Goal: Navigation & Orientation: Find specific page/section

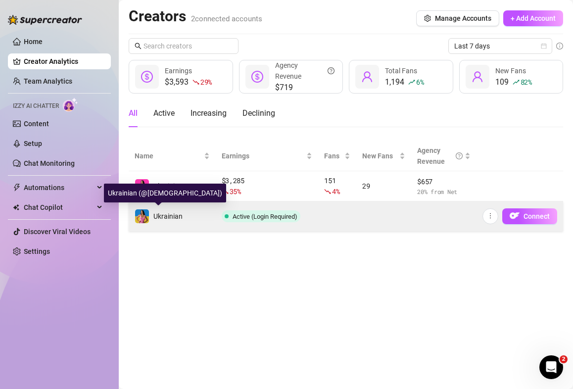
click at [174, 212] on span "Ukrainian" at bounding box center [167, 216] width 29 height 8
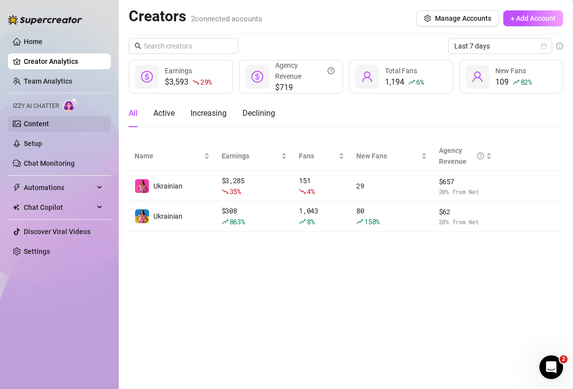
click at [48, 120] on link "Content" at bounding box center [36, 124] width 25 height 8
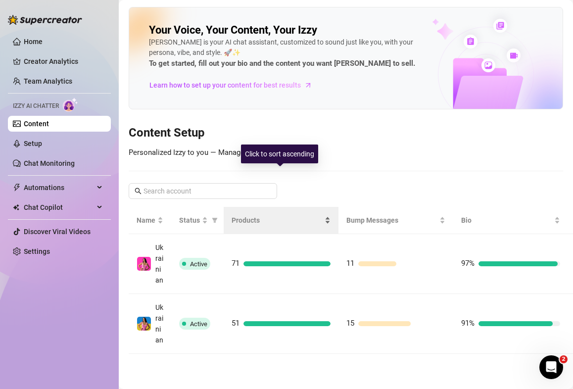
scroll to position [46, 0]
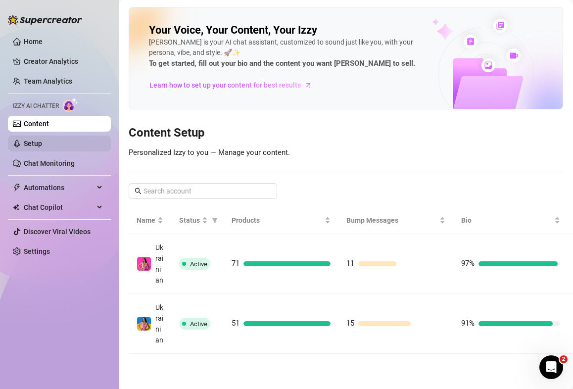
click at [34, 142] on link "Setup" at bounding box center [33, 144] width 18 height 8
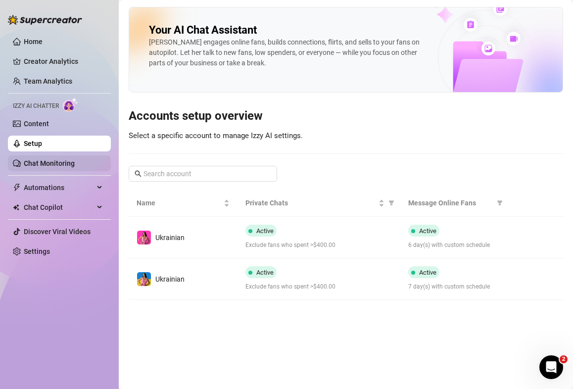
click at [49, 164] on link "Chat Monitoring" at bounding box center [49, 163] width 51 height 8
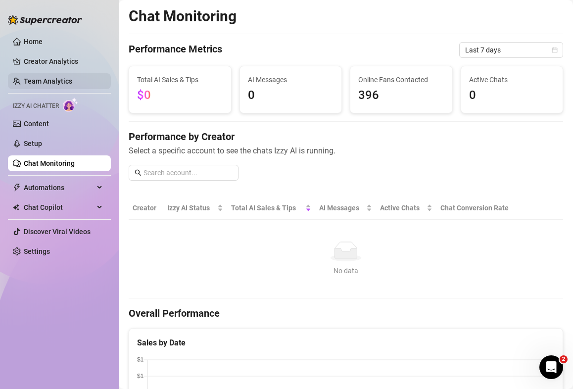
click at [57, 79] on link "Team Analytics" at bounding box center [48, 81] width 49 height 8
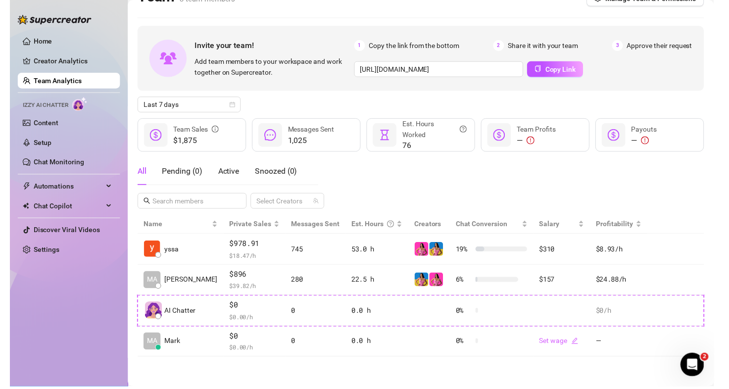
scroll to position [20, 0]
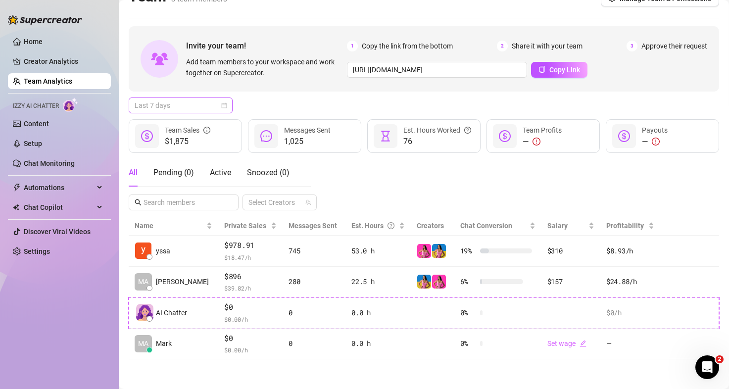
click at [214, 102] on span "Last 7 days" at bounding box center [181, 105] width 92 height 15
click at [277, 102] on div "Last 7 days Last 7 days" at bounding box center [424, 106] width 590 height 16
click at [38, 161] on link "Chat Monitoring" at bounding box center [49, 163] width 51 height 8
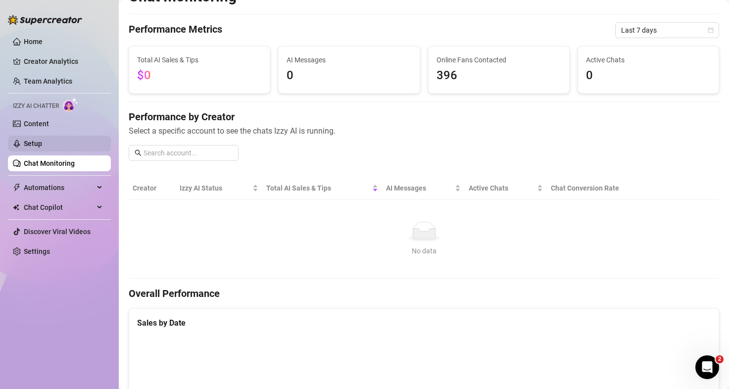
click at [42, 143] on link "Setup" at bounding box center [33, 144] width 18 height 8
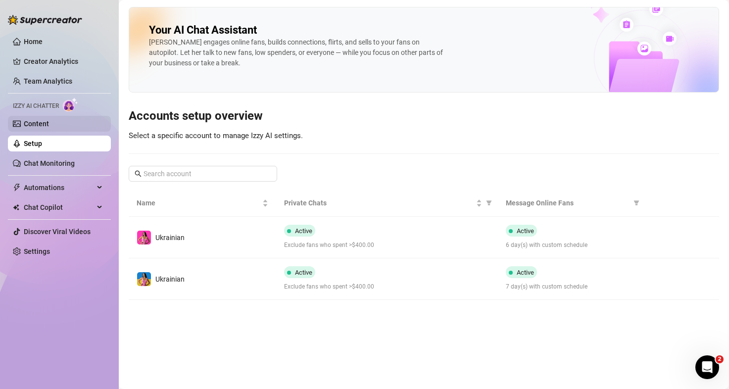
click at [49, 123] on link "Content" at bounding box center [36, 124] width 25 height 8
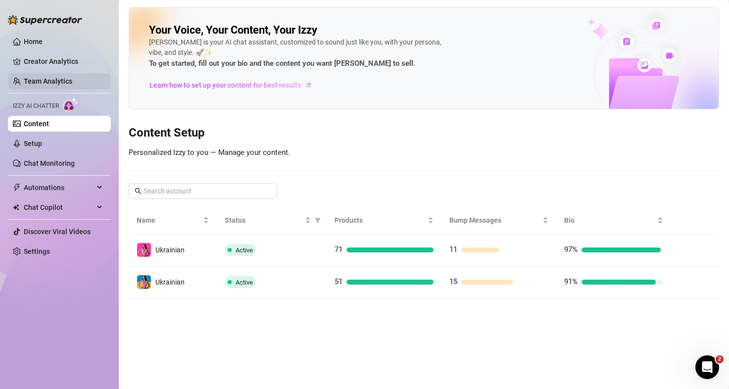
click at [56, 82] on link "Team Analytics" at bounding box center [48, 81] width 49 height 8
click at [46, 78] on link "Team Analytics" at bounding box center [48, 81] width 49 height 8
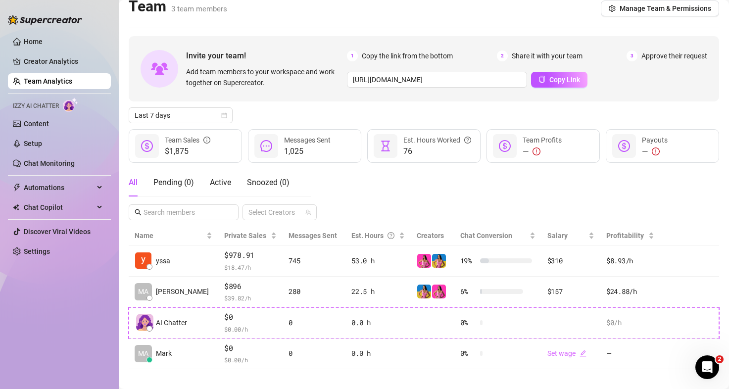
scroll to position [20, 0]
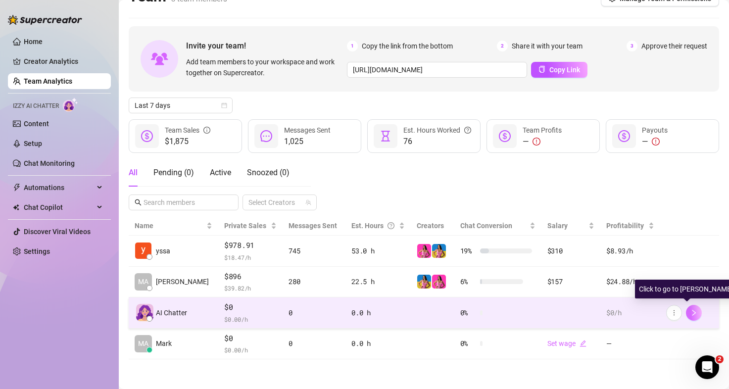
click at [573, 313] on icon "right" at bounding box center [693, 312] width 7 height 7
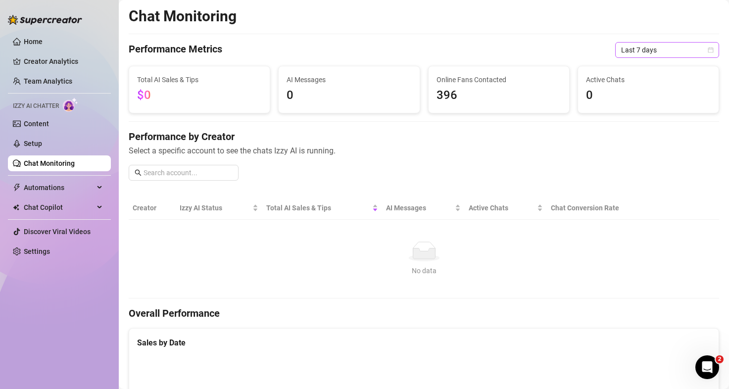
click at [573, 49] on span "Last 7 days" at bounding box center [667, 50] width 92 height 15
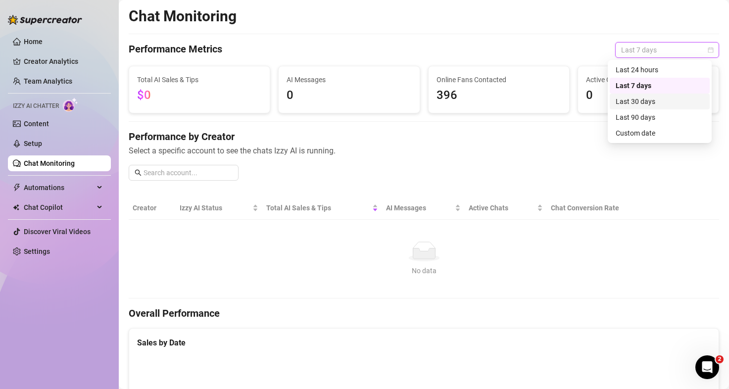
click at [573, 103] on div "Last 30 days" at bounding box center [660, 101] width 88 height 11
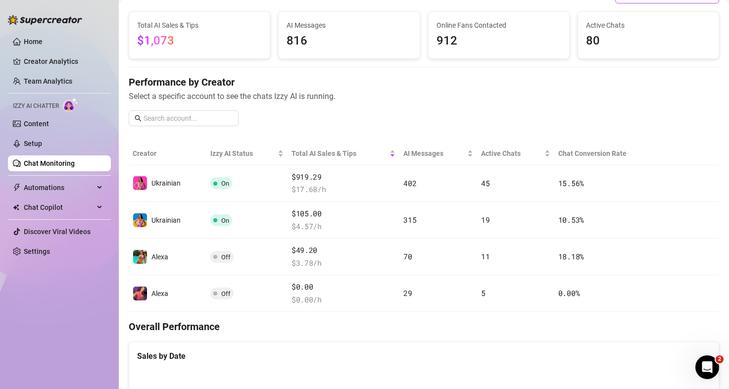
scroll to position [36, 0]
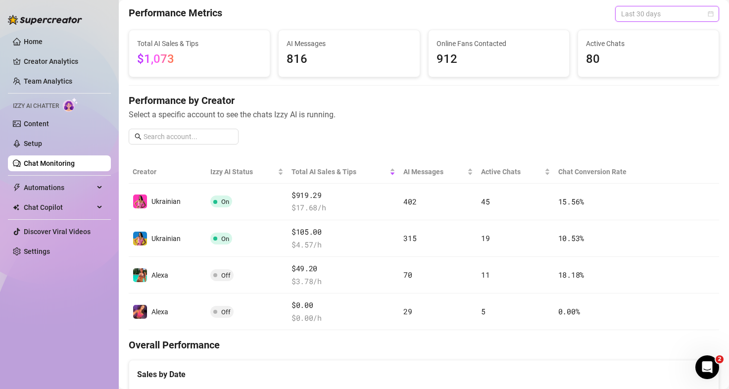
click at [573, 8] on span "Last 30 days" at bounding box center [667, 13] width 92 height 15
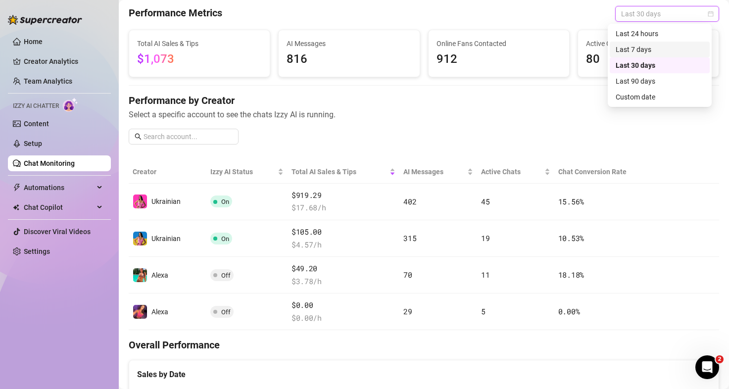
click at [573, 47] on div "Last 7 days" at bounding box center [660, 49] width 88 height 11
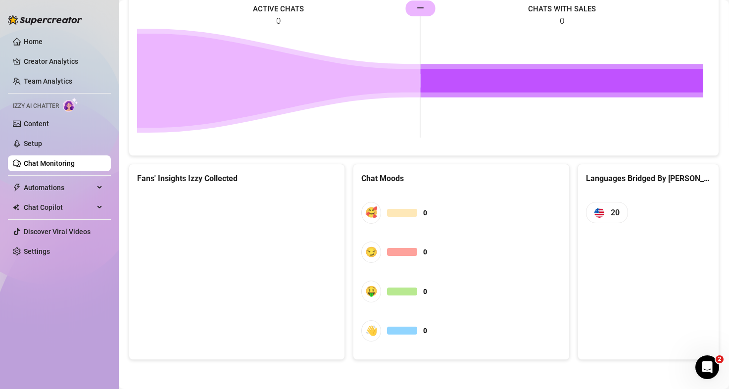
scroll to position [501, 0]
click at [50, 60] on link "Creator Analytics" at bounding box center [63, 61] width 79 height 16
